Goal: Task Accomplishment & Management: Use online tool/utility

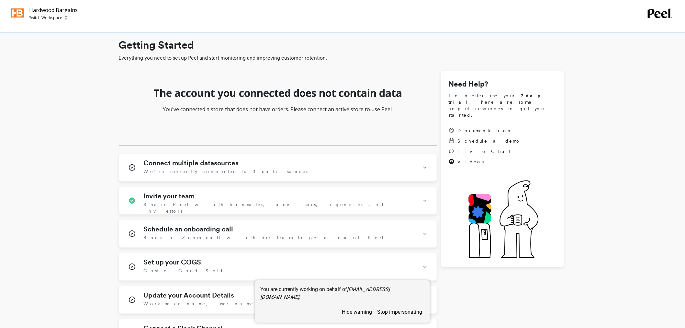
click at [53, 17] on p "Switch Workspace" at bounding box center [45, 17] width 33 height 5
click at [62, 71] on p "My Fit Foods" at bounding box center [60, 73] width 28 height 6
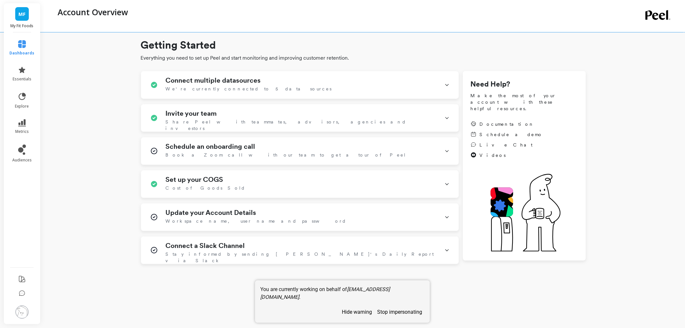
click at [20, 18] on link "MF" at bounding box center [22, 14] width 14 height 14
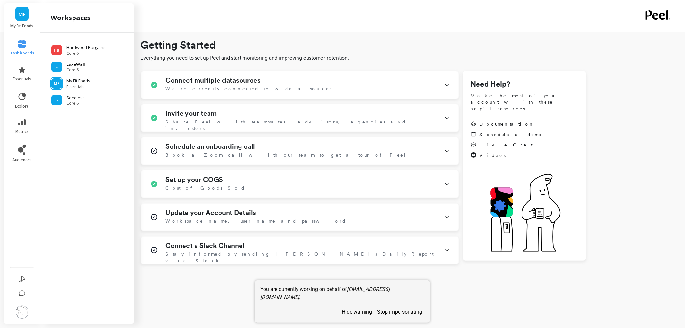
click at [83, 62] on p "LuxeWall" at bounding box center [75, 64] width 19 height 6
click at [66, 62] on p "LuxeWall" at bounding box center [75, 64] width 19 height 6
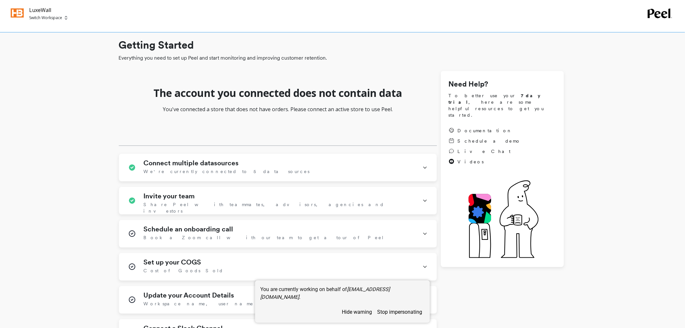
click at [41, 17] on p "Switch Workspace" at bounding box center [45, 17] width 33 height 5
click at [65, 71] on p "My Fit Foods" at bounding box center [60, 73] width 28 height 6
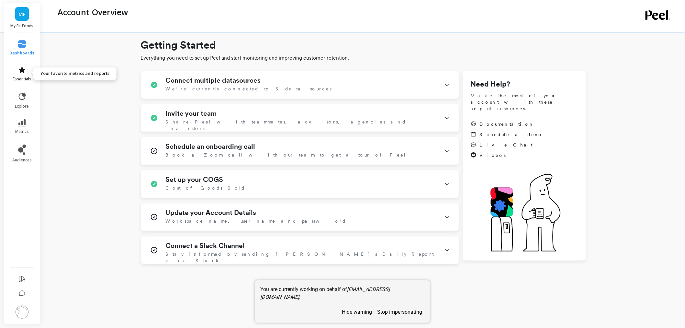
click at [25, 73] on icon at bounding box center [22, 70] width 8 height 8
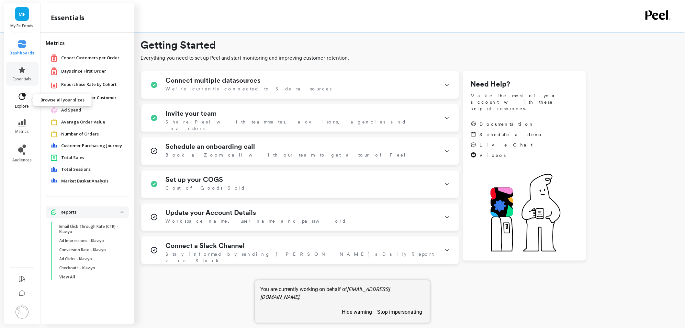
click at [20, 102] on link "explore" at bounding box center [22, 100] width 25 height 17
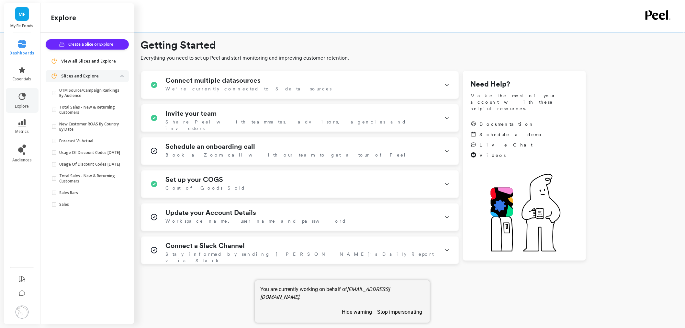
click at [21, 25] on p "My Fit Foods" at bounding box center [22, 25] width 24 height 5
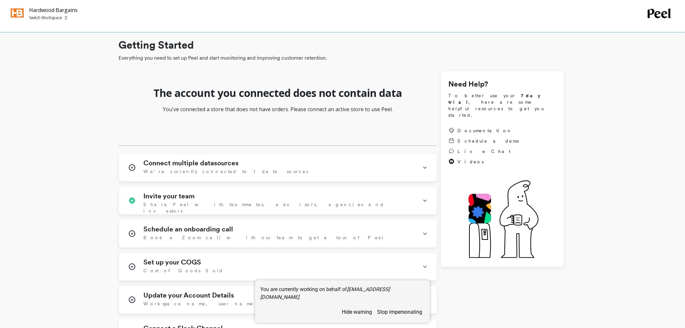
click at [45, 17] on p "Switch Workspace" at bounding box center [45, 17] width 33 height 5
click at [54, 73] on p "My Fit Foods" at bounding box center [60, 73] width 28 height 6
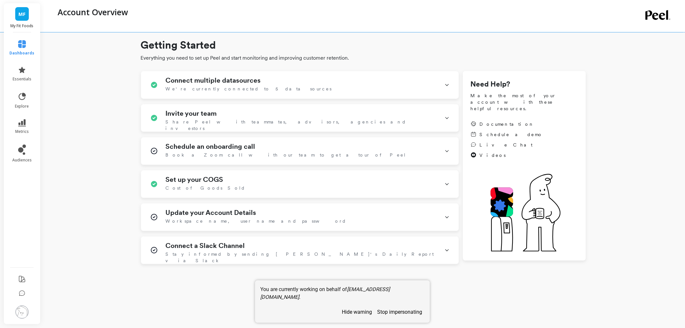
click at [24, 22] on div "MF My Fit Foods" at bounding box center [22, 17] width 36 height 29
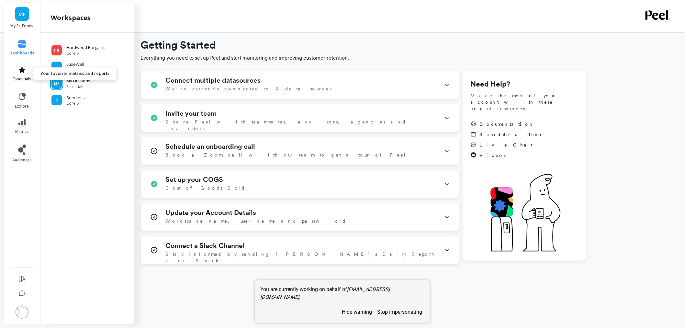
click at [22, 77] on span "essentials" at bounding box center [22, 78] width 19 height 5
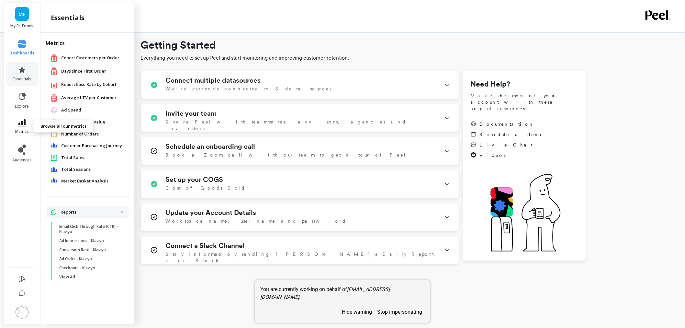
click at [25, 127] on link "metrics" at bounding box center [22, 126] width 25 height 15
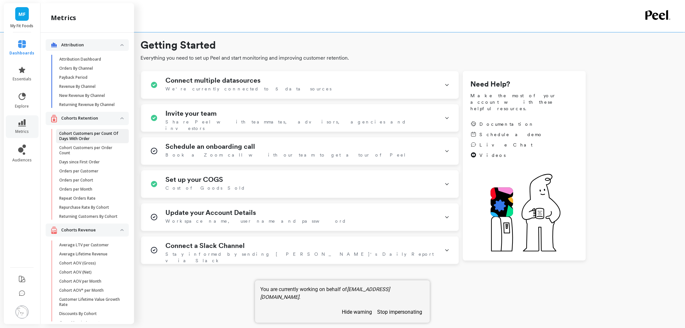
click at [81, 141] on p "Cohort Customers per Count Of Days With Order" at bounding box center [90, 136] width 62 height 10
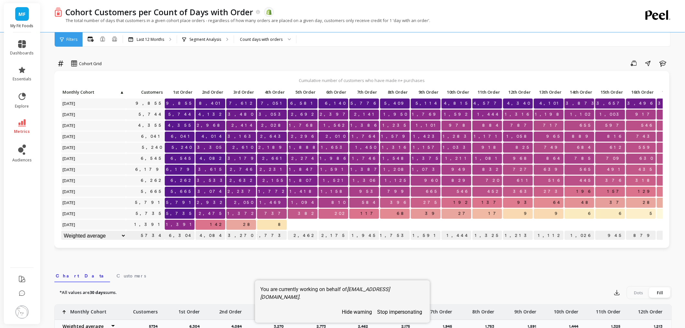
scroll to position [5, 0]
click at [25, 15] on span "MF" at bounding box center [21, 13] width 7 height 7
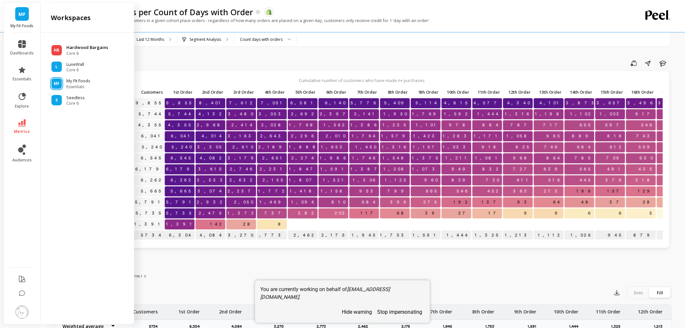
click at [91, 51] on span "Core 6" at bounding box center [87, 53] width 42 height 5
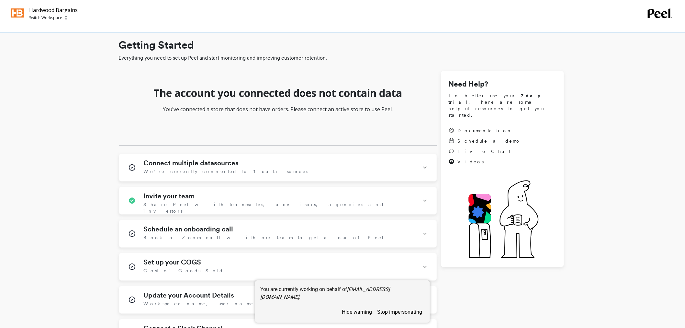
click at [52, 17] on p "Switch Workspace" at bounding box center [45, 17] width 33 height 5
click at [57, 82] on div "S Seedless" at bounding box center [70, 86] width 76 height 12
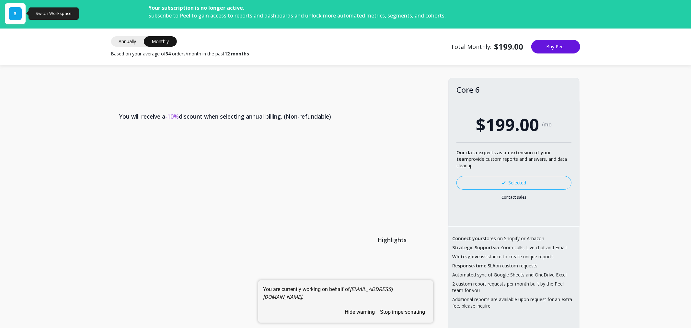
click at [17, 17] on div "S" at bounding box center [15, 13] width 13 height 13
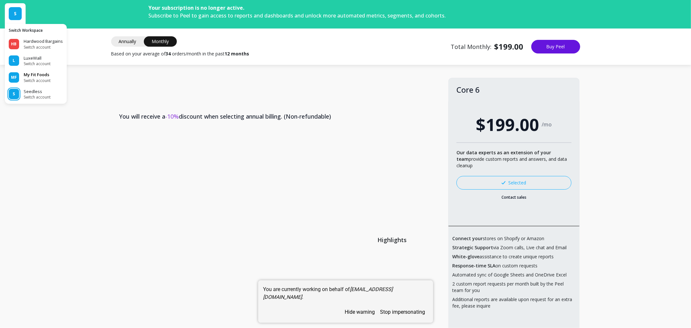
click at [39, 78] on span "Switch account" at bounding box center [37, 80] width 27 height 5
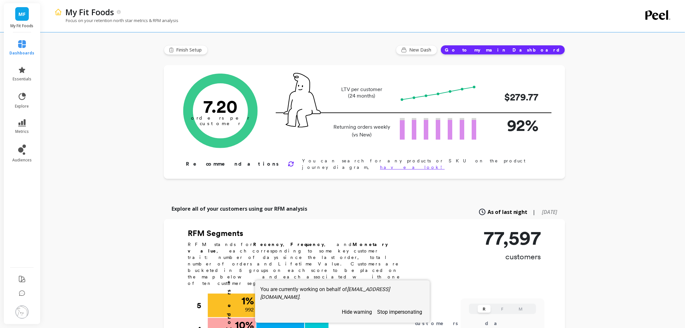
click at [23, 18] on link "MF" at bounding box center [22, 14] width 14 height 14
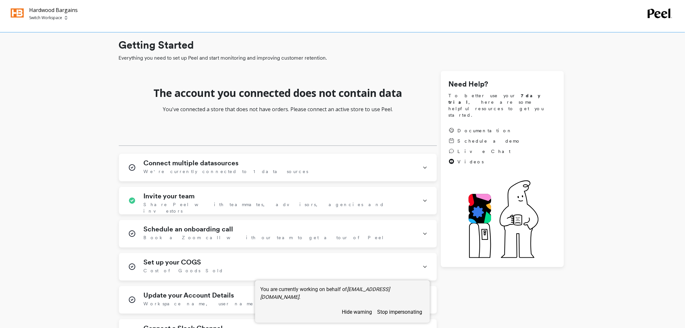
click at [43, 18] on p "Switch Workspace" at bounding box center [45, 17] width 33 height 5
click at [65, 71] on p "My Fit Foods" at bounding box center [60, 73] width 28 height 6
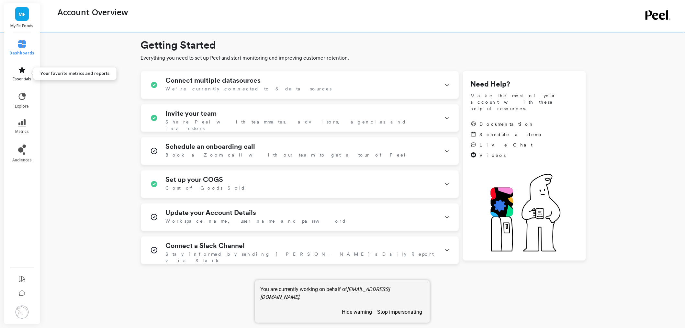
click at [21, 76] on span "essentials" at bounding box center [22, 78] width 19 height 5
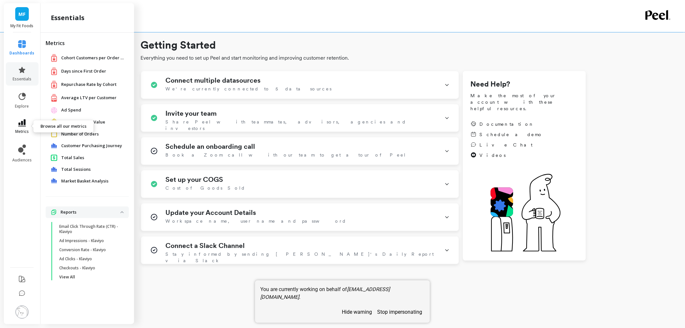
click at [20, 121] on icon at bounding box center [22, 122] width 8 height 7
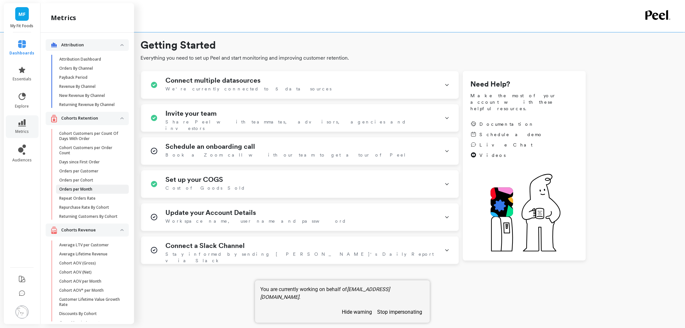
click at [67, 192] on p "Orders per Month" at bounding box center [75, 188] width 33 height 5
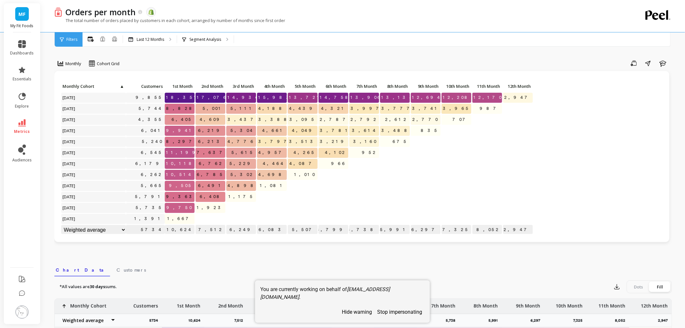
click at [21, 20] on link "MF" at bounding box center [22, 14] width 14 height 14
click at [240, 56] on div "Monthly Cohort Grid Save Share Learn Click to create an audience 9,855 18,351 1…" at bounding box center [363, 273] width 618 height 494
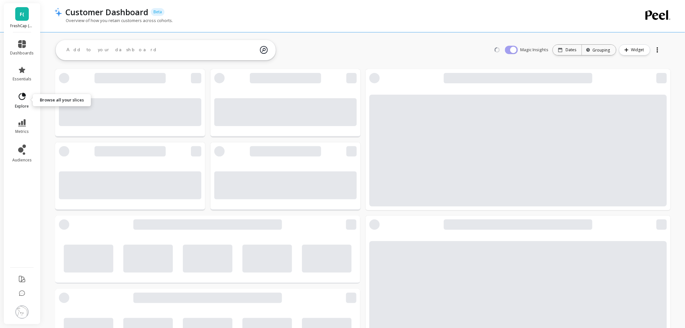
click at [25, 101] on icon at bounding box center [21, 96] width 9 height 9
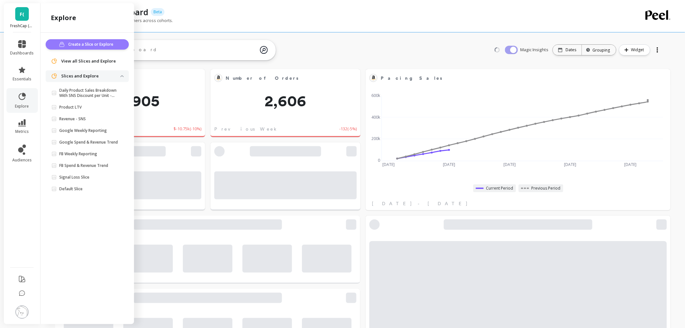
click at [91, 46] on span "Create a Slice or Explore" at bounding box center [91, 44] width 47 height 6
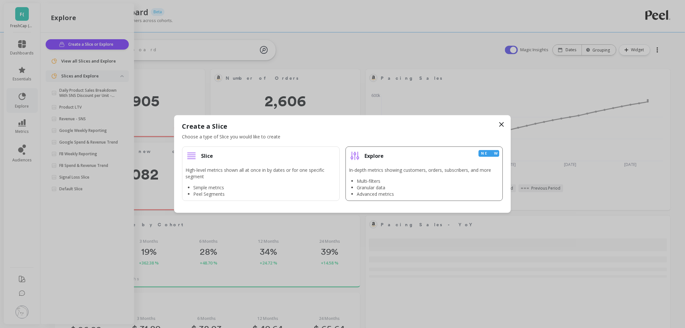
scroll to position [173, 280]
click at [260, 171] on p "High-level metrics shown all at once in by dates or for one specific segment" at bounding box center [261, 173] width 151 height 13
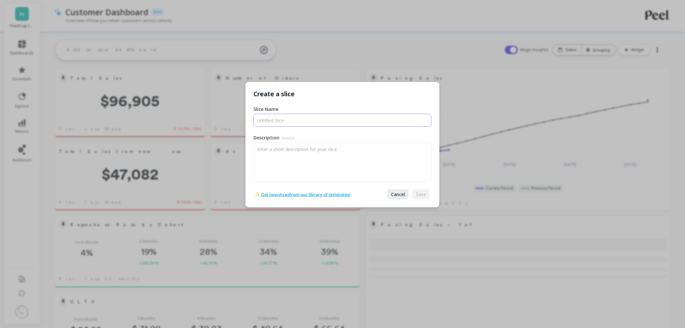
click at [292, 118] on input "Slice Name" at bounding box center [343, 120] width 178 height 13
click at [293, 119] on input "Slice Name" at bounding box center [343, 120] width 178 height 13
type input "Product sold with promotions"
click at [420, 193] on span "Save" at bounding box center [421, 194] width 10 height 6
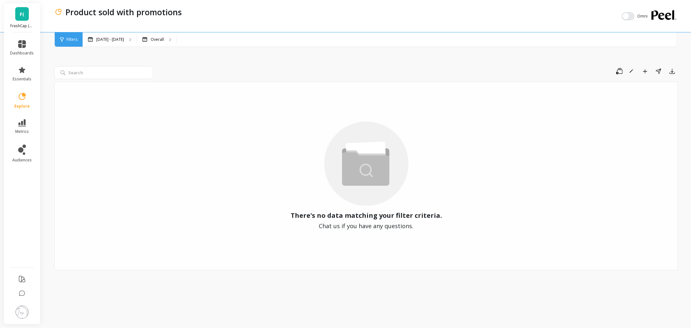
click at [634, 18] on div "Omni" at bounding box center [634, 16] width 27 height 8
click at [633, 17] on button "button" at bounding box center [627, 16] width 13 height 8
